Goal: Information Seeking & Learning: Learn about a topic

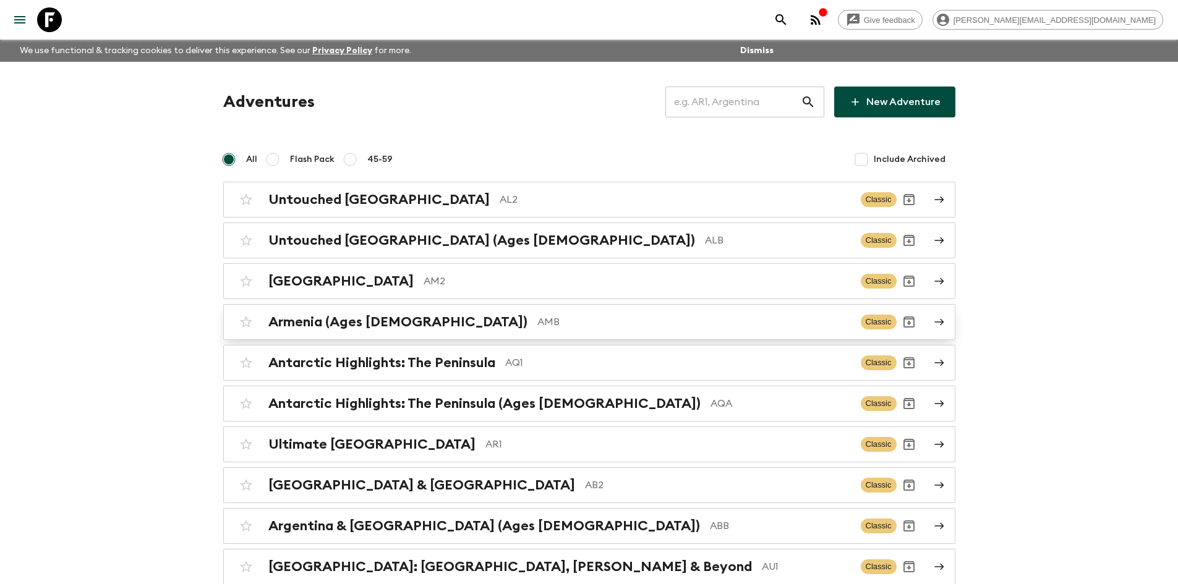
scroll to position [95, 0]
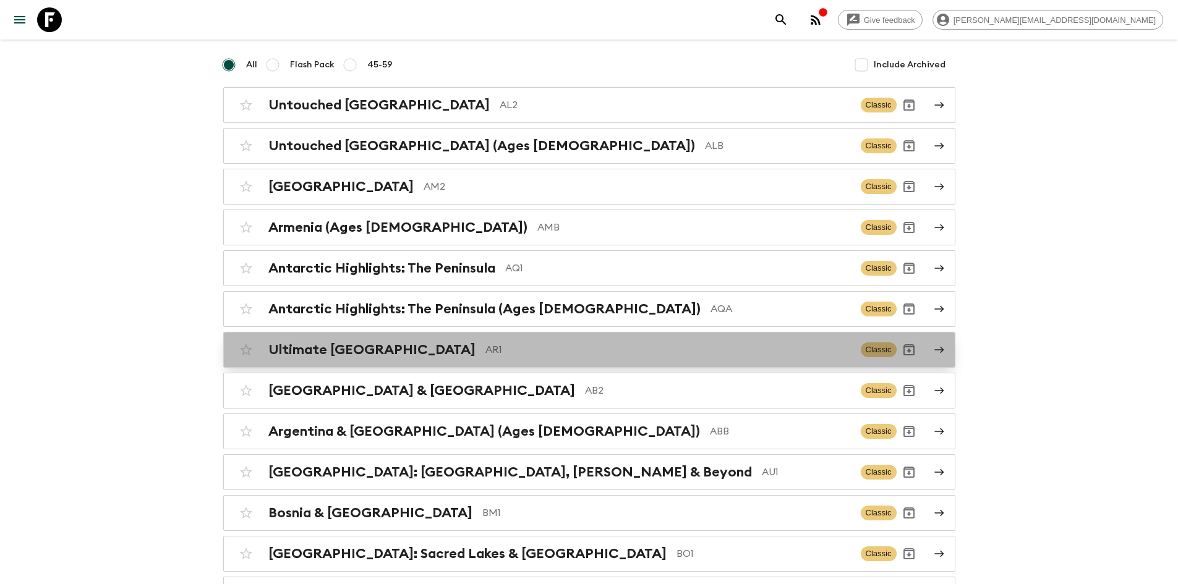
click at [357, 349] on h2 "Ultimate [GEOGRAPHIC_DATA]" at bounding box center [371, 350] width 207 height 16
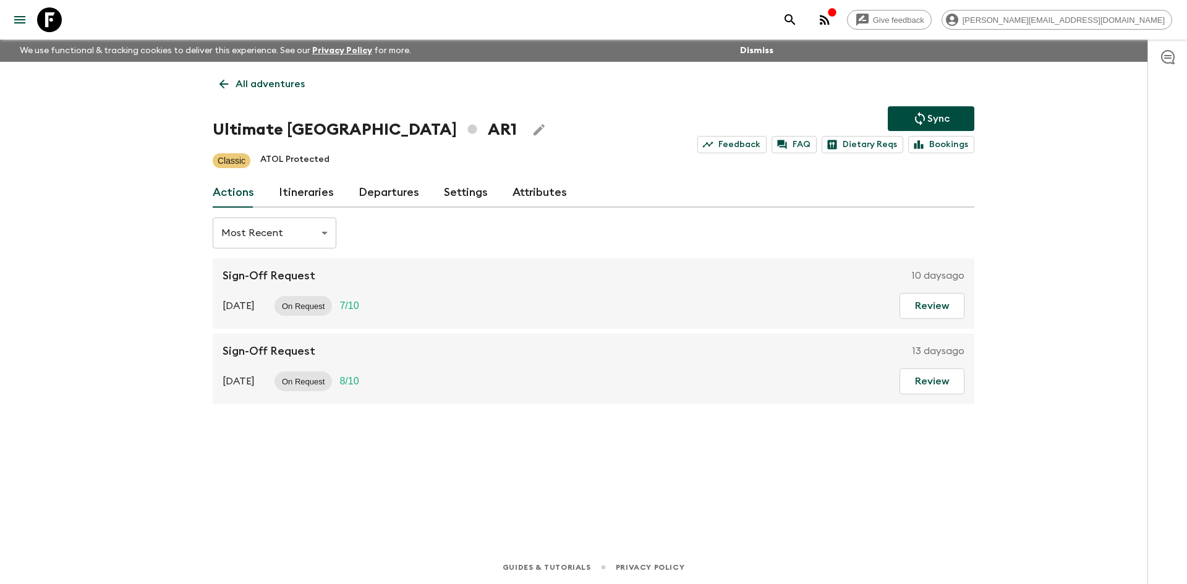
click at [300, 194] on link "Itineraries" at bounding box center [306, 193] width 55 height 30
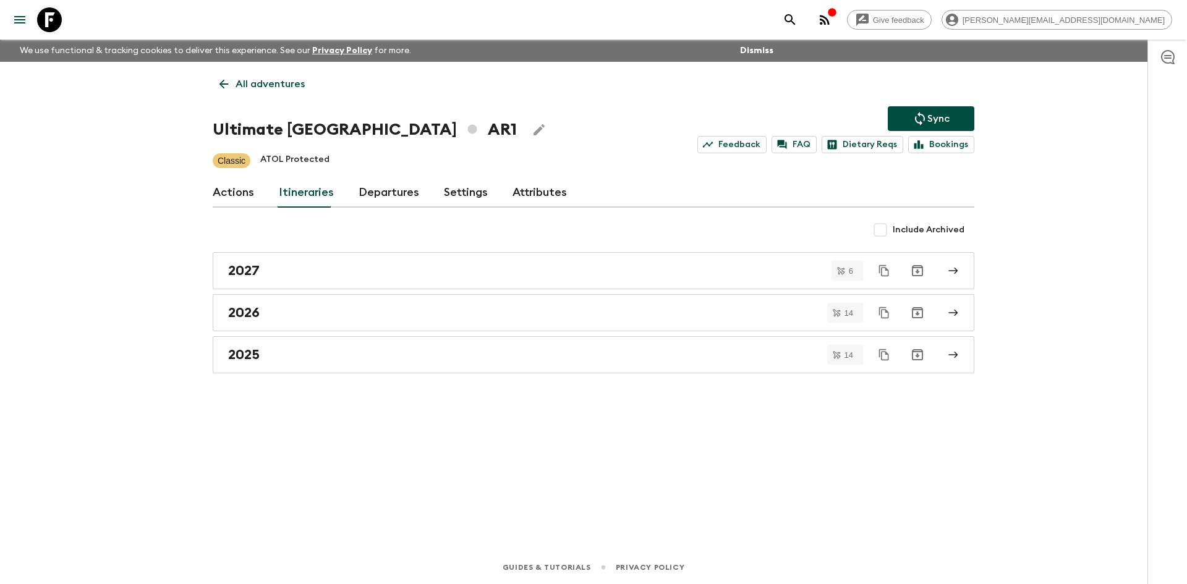
click at [384, 193] on link "Departures" at bounding box center [389, 193] width 61 height 30
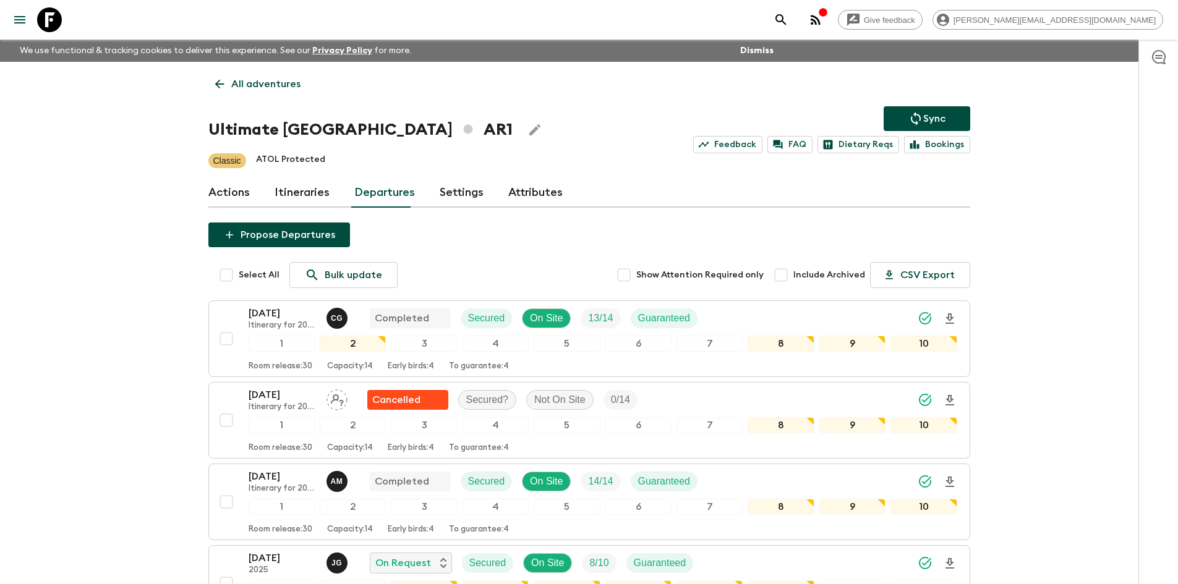
click at [215, 82] on icon at bounding box center [220, 84] width 14 height 14
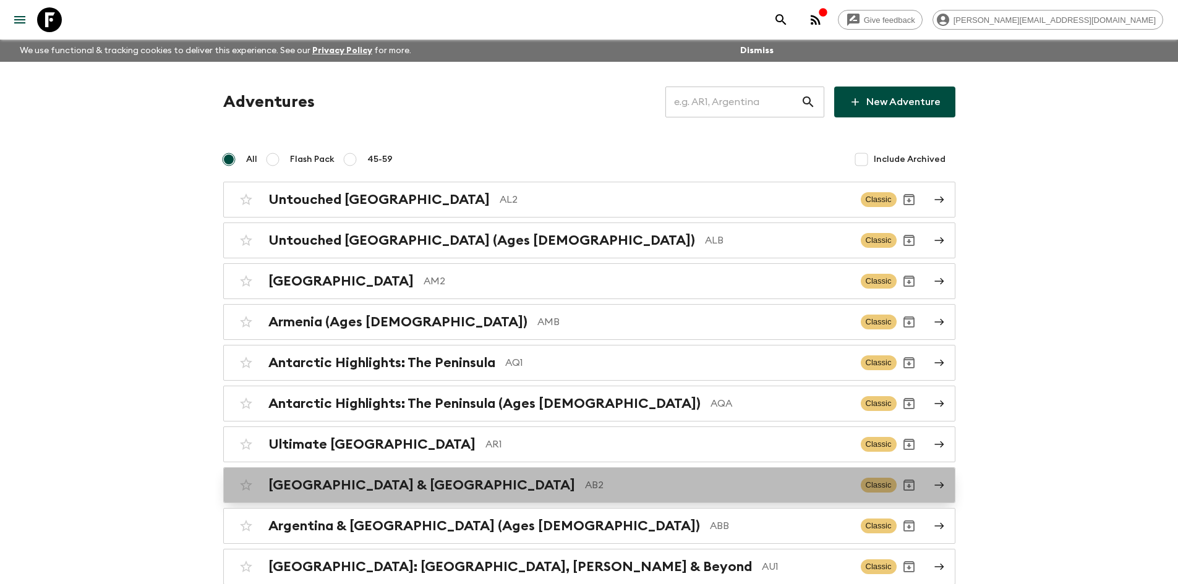
click at [585, 483] on p "AB2" at bounding box center [718, 485] width 266 height 15
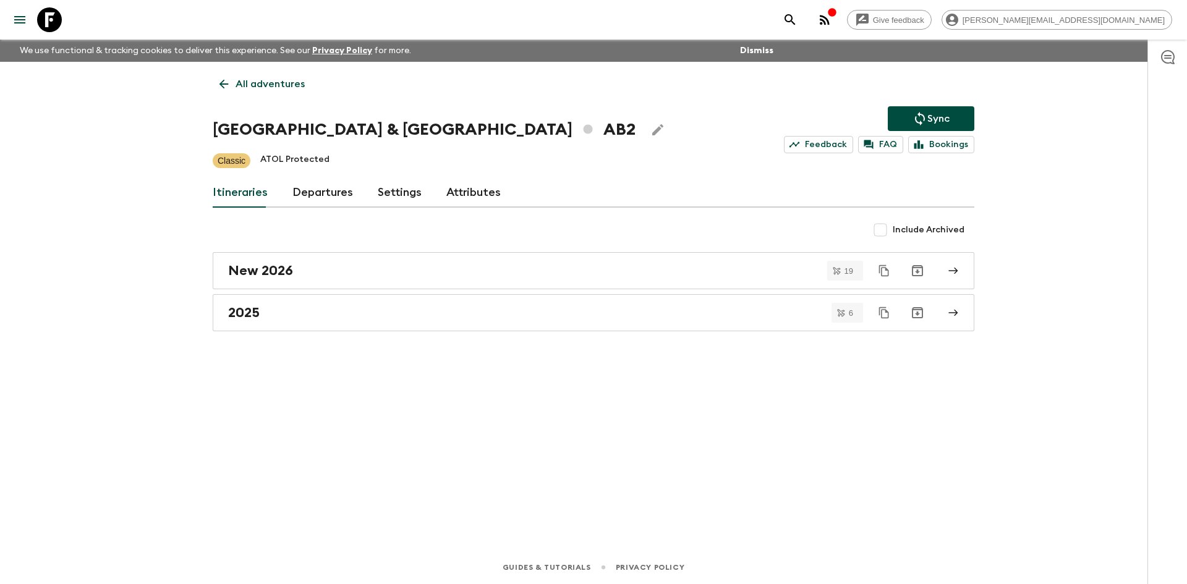
click at [324, 192] on link "Departures" at bounding box center [322, 193] width 61 height 30
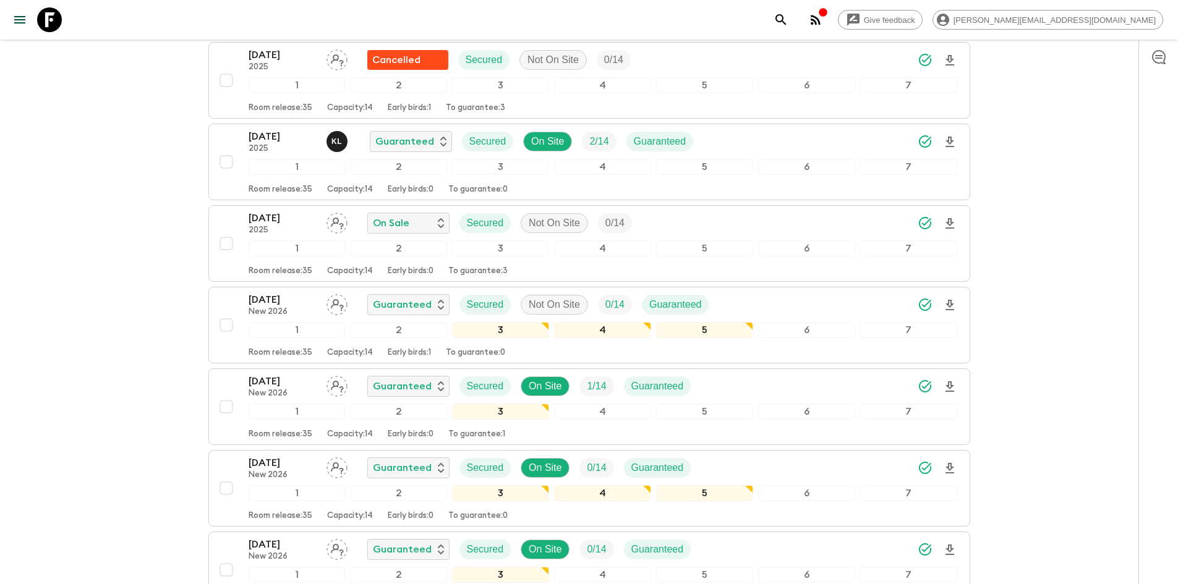
scroll to position [281, 0]
